Goal: Task Accomplishment & Management: Use online tool/utility

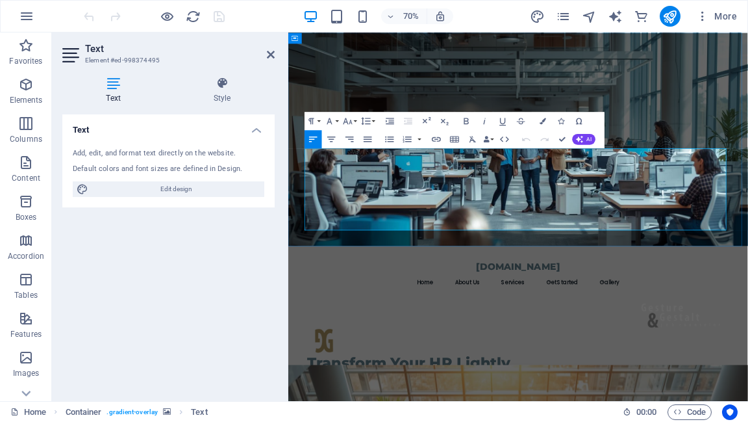
drag, startPoint x: 490, startPoint y: 222, endPoint x: 311, endPoint y: 208, distance: 179.1
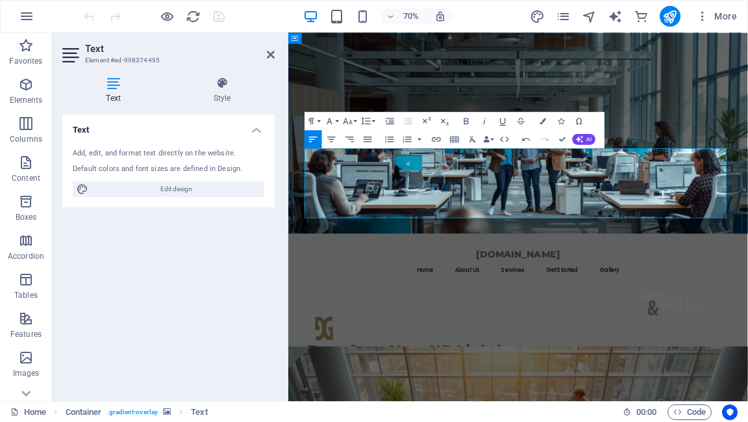
drag, startPoint x: 414, startPoint y: 222, endPoint x: 344, endPoint y: 226, distance: 70.9
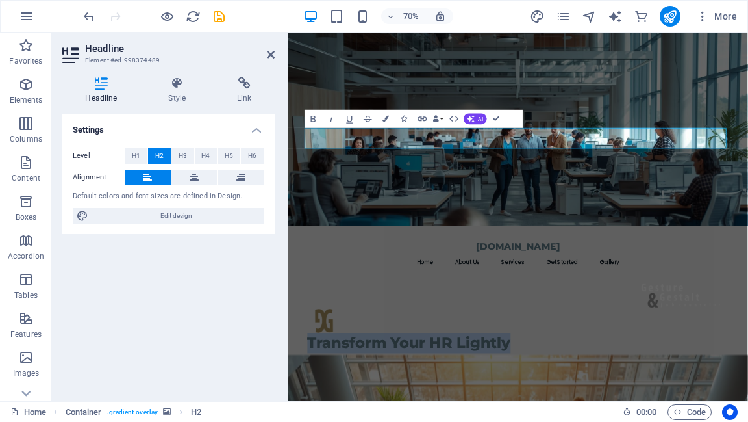
click at [748, 242] on figure at bounding box center [616, 170] width 657 height 276
click at [748, 179] on figure at bounding box center [616, 170] width 657 height 276
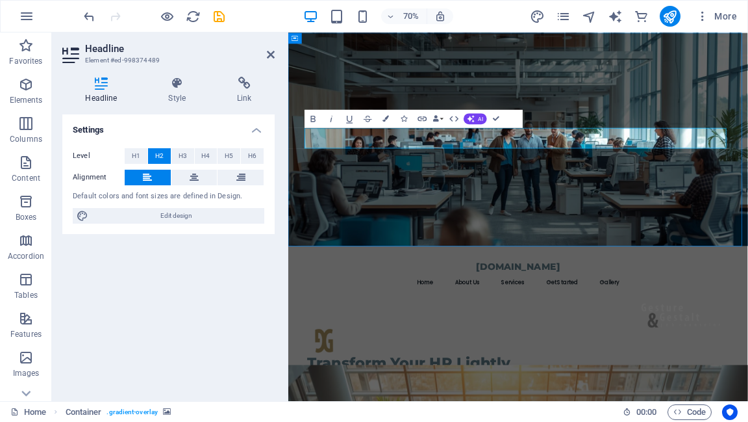
select select "header"
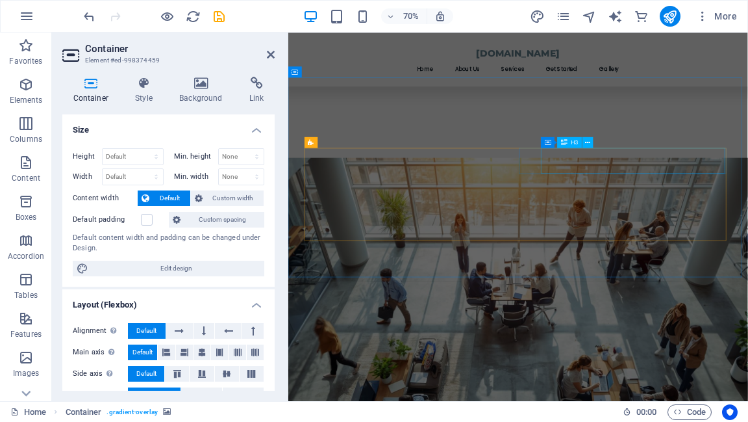
scroll to position [572, 0]
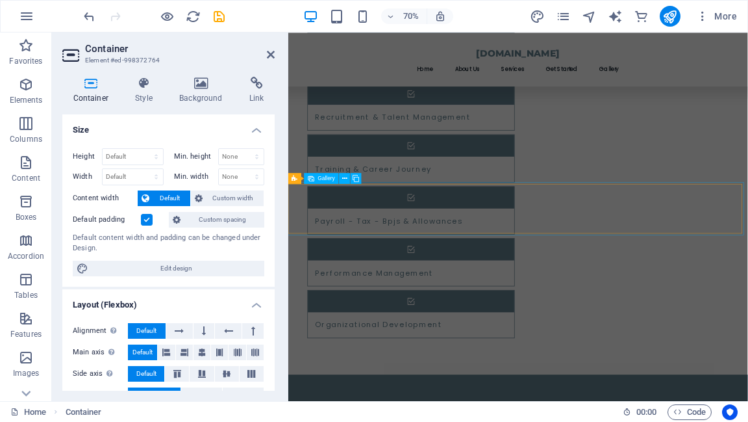
scroll to position [1344, 0]
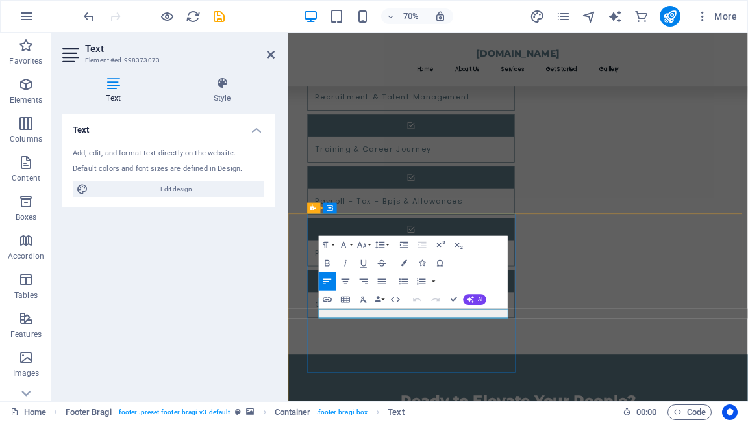
drag, startPoint x: 431, startPoint y: 434, endPoint x: 364, endPoint y: 435, distance: 66.3
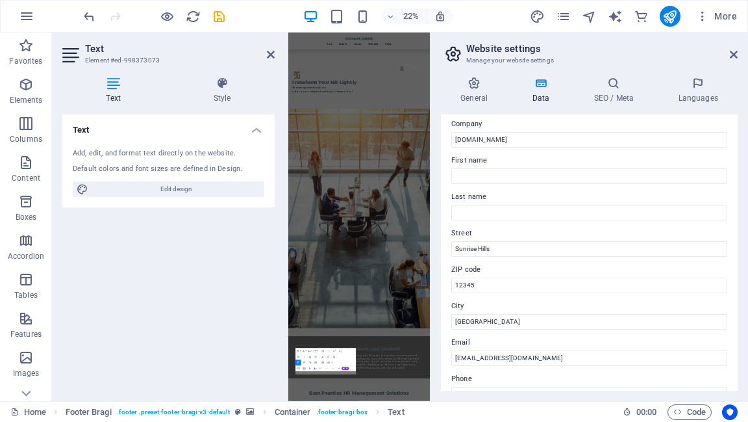
scroll to position [0, 0]
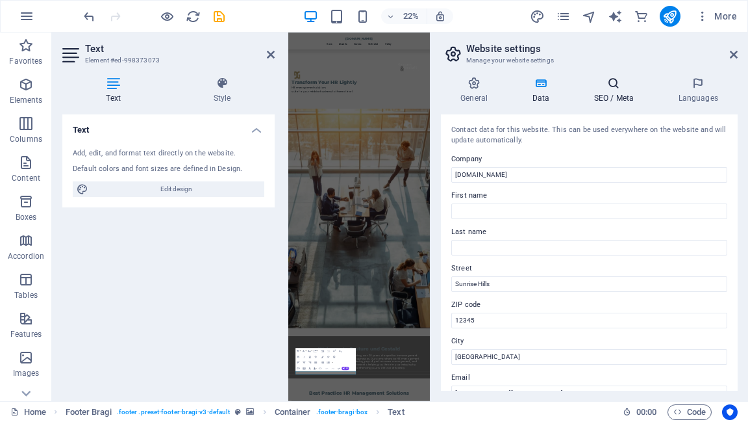
click at [618, 91] on h4 "SEO / Meta" at bounding box center [616, 90] width 84 height 27
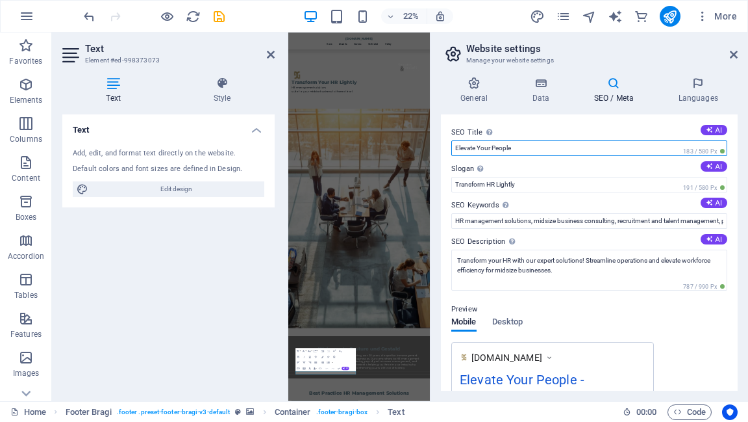
click at [503, 148] on input "Elevate Your People" at bounding box center [589, 148] width 276 height 16
drag, startPoint x: 515, startPoint y: 147, endPoint x: 491, endPoint y: 145, distance: 24.1
click at [491, 145] on input "Elevate Your People" at bounding box center [589, 148] width 276 height 16
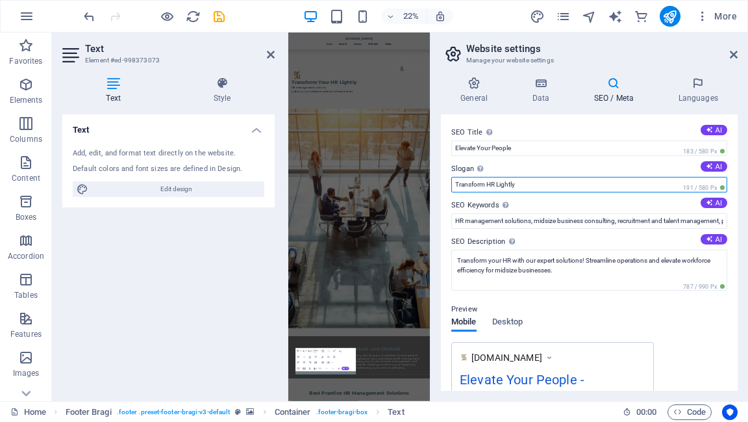
drag, startPoint x: 455, startPoint y: 182, endPoint x: 520, endPoint y: 190, distance: 65.4
click at [520, 190] on input "Transform HR Lightly" at bounding box center [589, 185] width 276 height 16
type input "Gesture-Gestald"
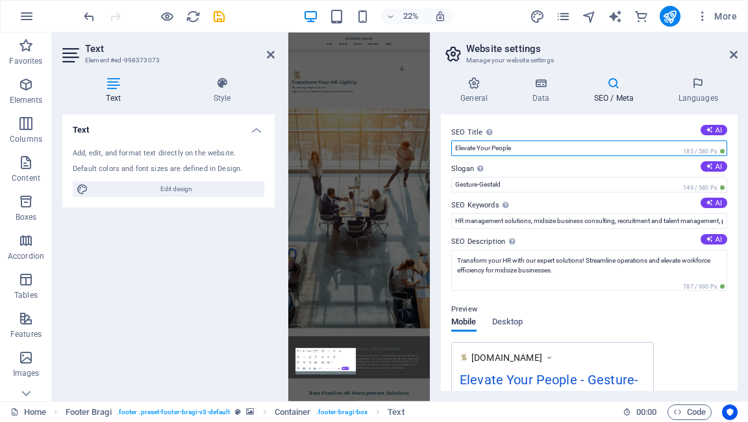
drag, startPoint x: 517, startPoint y: 144, endPoint x: 449, endPoint y: 148, distance: 67.7
click at [449, 148] on div "SEO Title The title of your website - make it something that stands out in sear…" at bounding box center [589, 252] width 297 height 276
type input "HR Management Consulting"
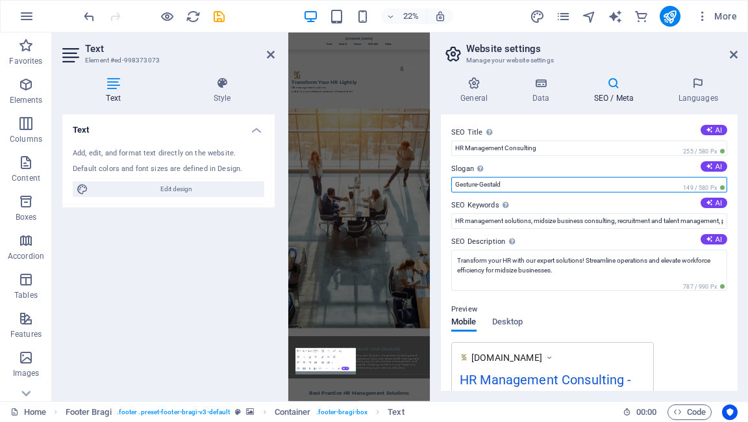
click at [513, 181] on input "Gesture-Gestald" at bounding box center [589, 185] width 276 height 16
click at [479, 183] on input "Gesture-Gestald" at bounding box center [589, 185] width 276 height 16
type input "Gesture-und-Gestald"
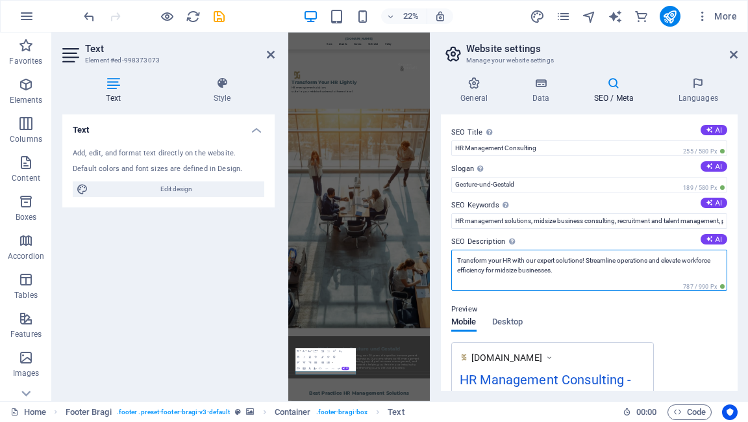
click at [555, 268] on textarea "Transform your HR with our expert solutions! Streamline operations and elevate …" at bounding box center [589, 269] width 276 height 41
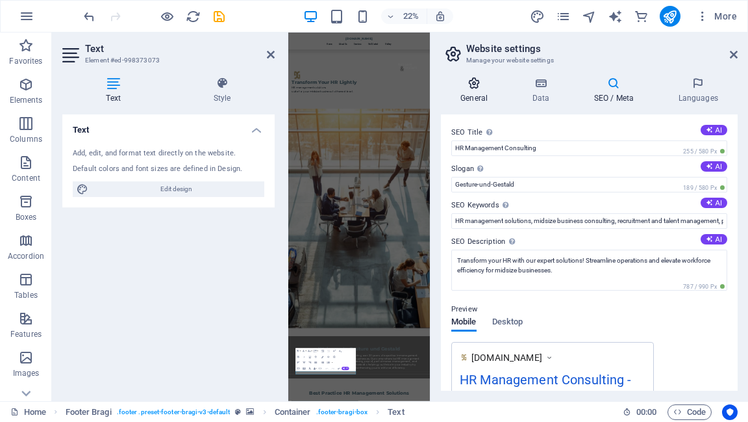
click at [471, 89] on icon at bounding box center [474, 83] width 66 height 13
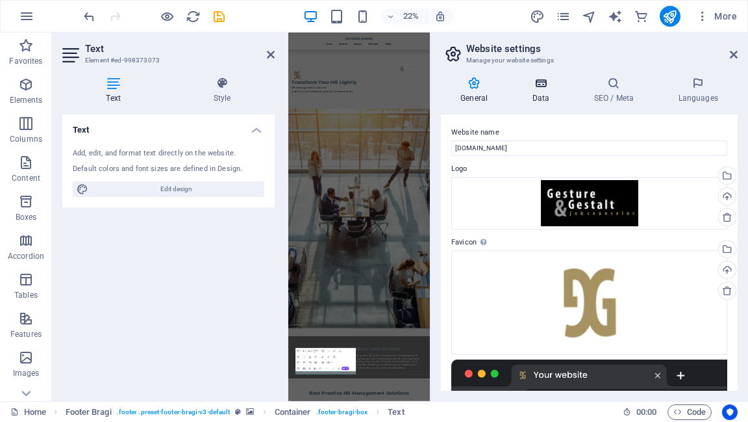
click at [537, 83] on icon at bounding box center [541, 83] width 57 height 13
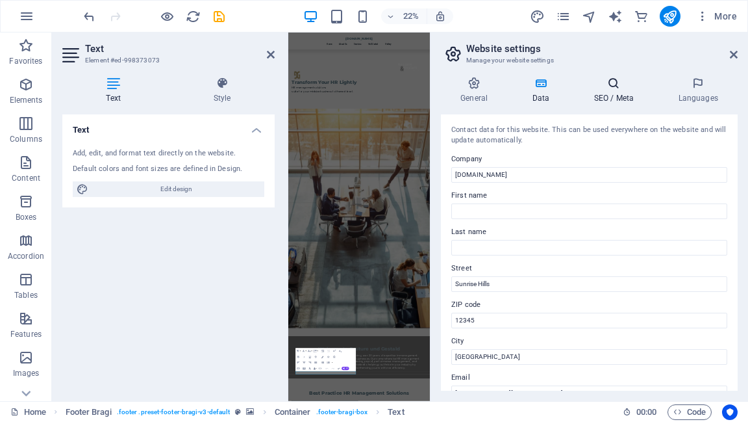
click at [616, 92] on h4 "SEO / Meta" at bounding box center [616, 90] width 84 height 27
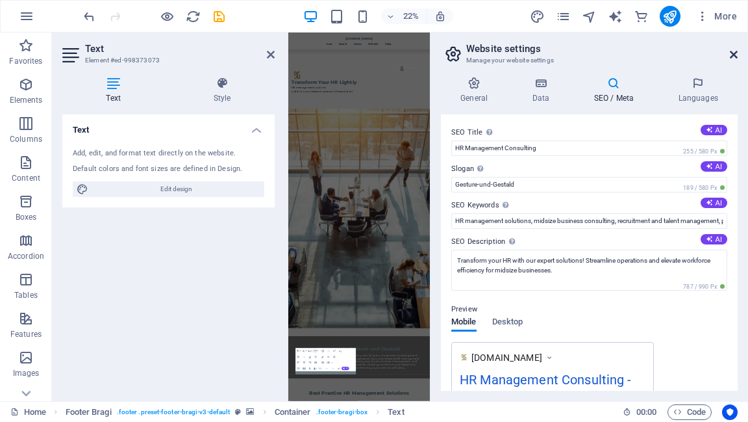
click at [731, 56] on icon at bounding box center [734, 54] width 8 height 10
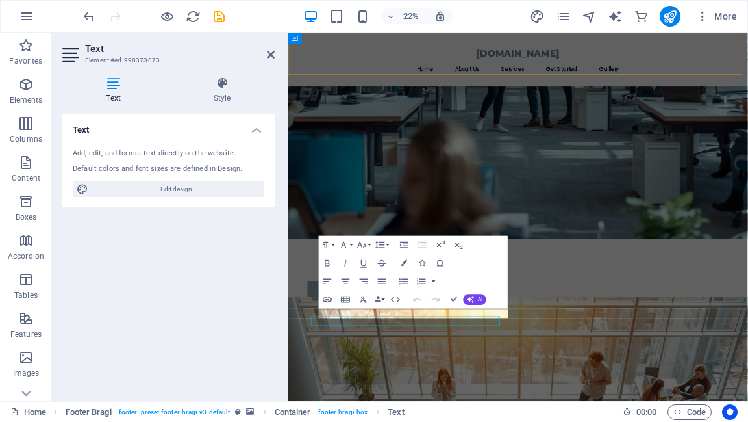
scroll to position [1344, 0]
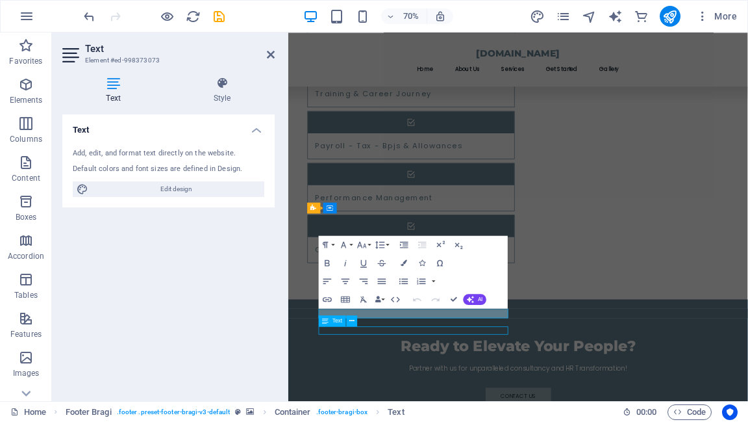
scroll to position [1506, 0]
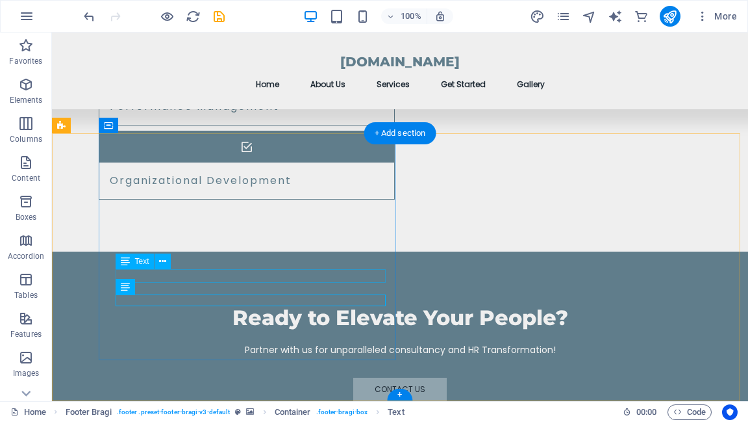
drag, startPoint x: 210, startPoint y: 275, endPoint x: 146, endPoint y: 273, distance: 64.3
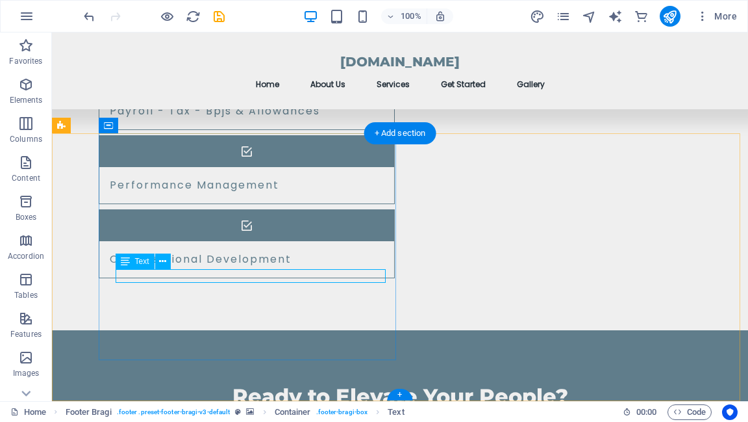
scroll to position [1344, 0]
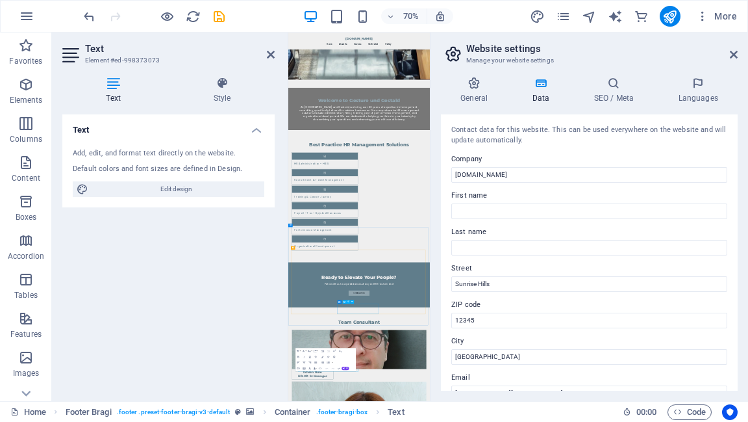
scroll to position [233, 0]
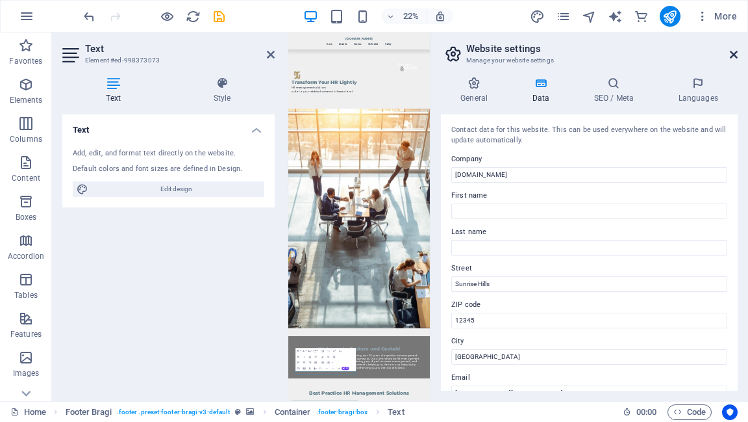
click at [736, 53] on icon at bounding box center [734, 54] width 8 height 10
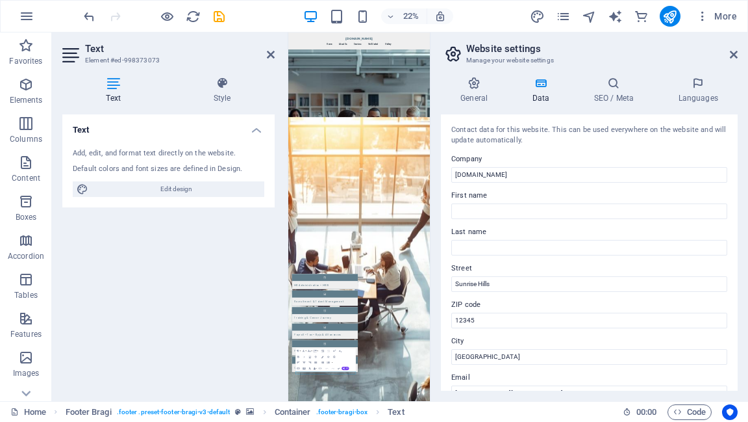
scroll to position [1344, 0]
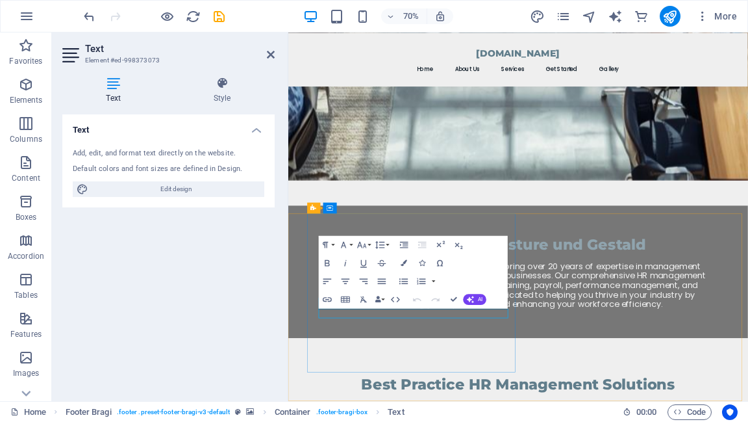
scroll to position [233, 0]
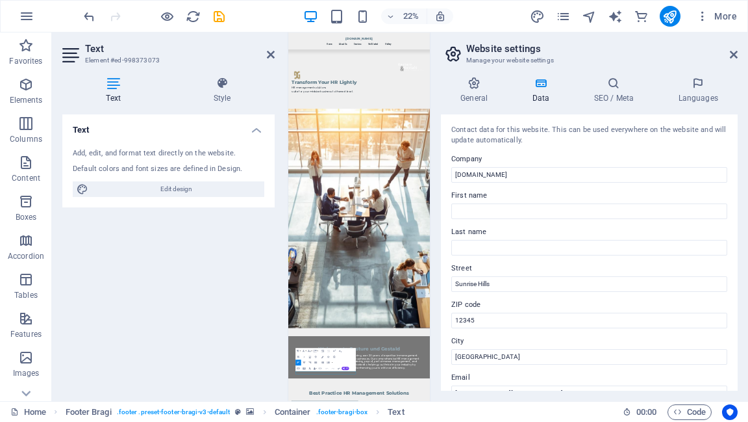
click at [738, 53] on aside "Website settings Manage your website settings General Data SEO / Meta Languages…" at bounding box center [589, 216] width 318 height 368
click at [735, 55] on icon at bounding box center [734, 54] width 8 height 10
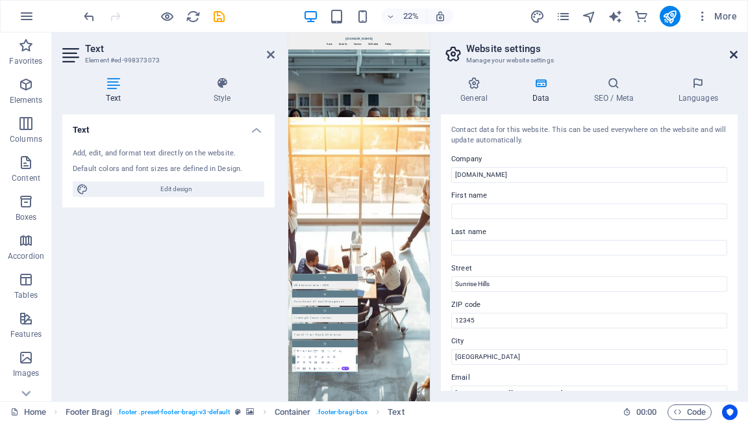
scroll to position [1344, 0]
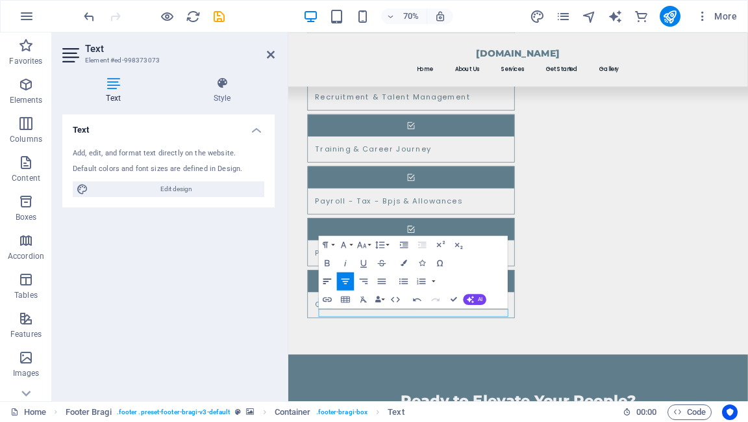
click at [329, 281] on icon "button" at bounding box center [327, 280] width 11 height 11
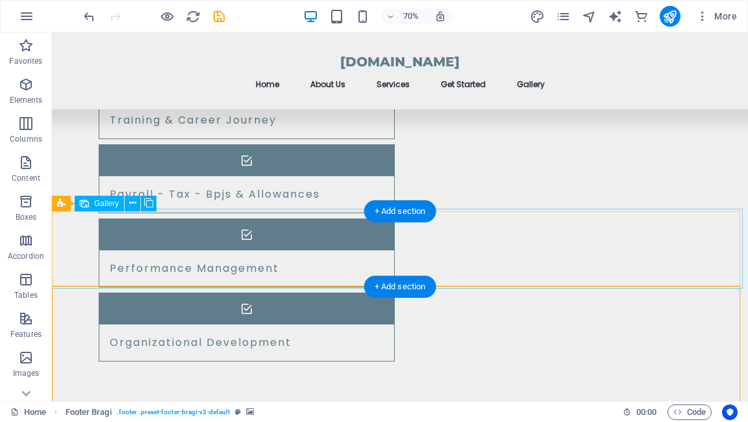
scroll to position [1506, 0]
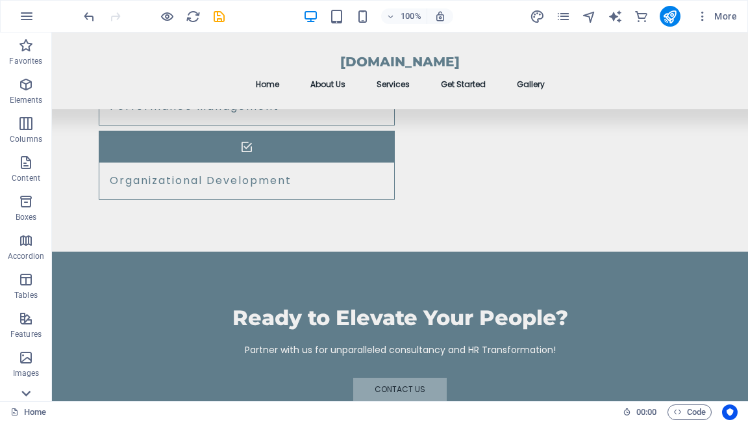
click at [25, 394] on icon at bounding box center [25, 393] width 9 height 6
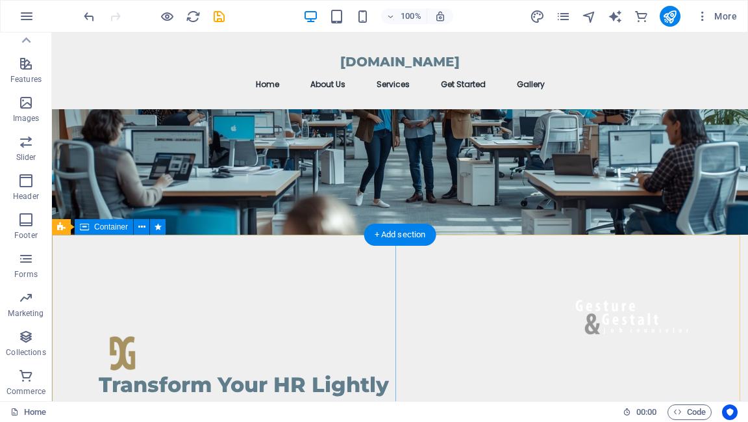
scroll to position [0, 0]
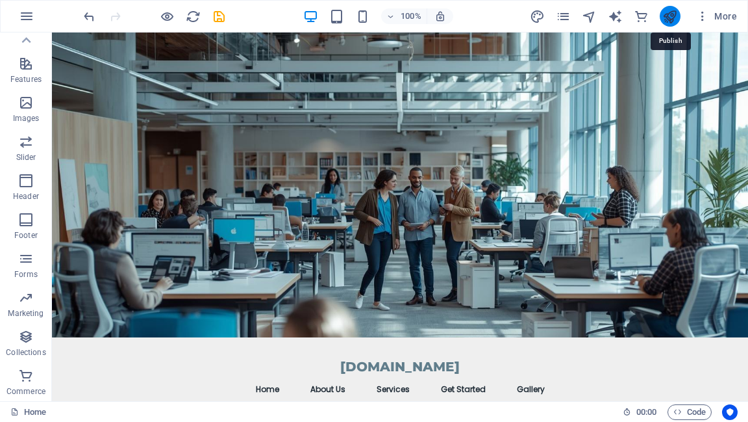
click at [666, 18] on icon "publish" at bounding box center [670, 16] width 15 height 15
